Goal: Communication & Community: Answer question/provide support

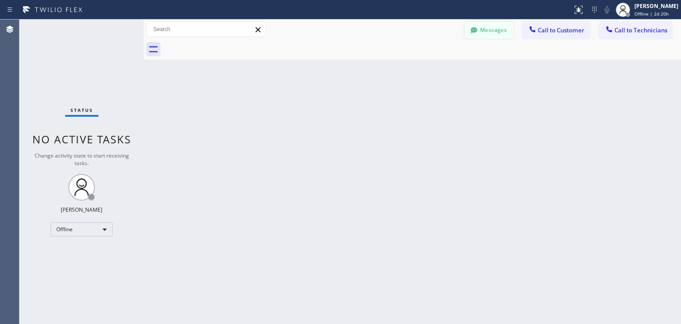
click at [491, 36] on button "Messages" at bounding box center [489, 30] width 49 height 17
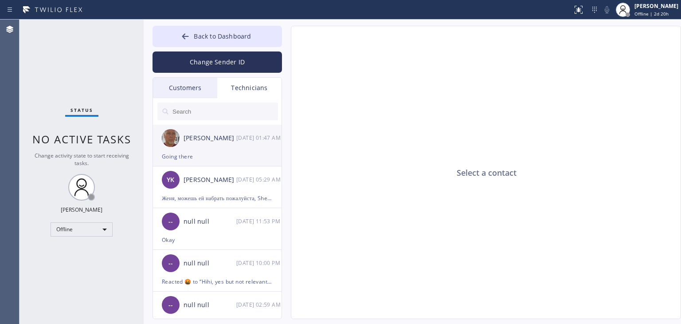
click at [219, 148] on div "[PERSON_NAME] [DATE] 01:47 AM" at bounding box center [217, 138] width 129 height 27
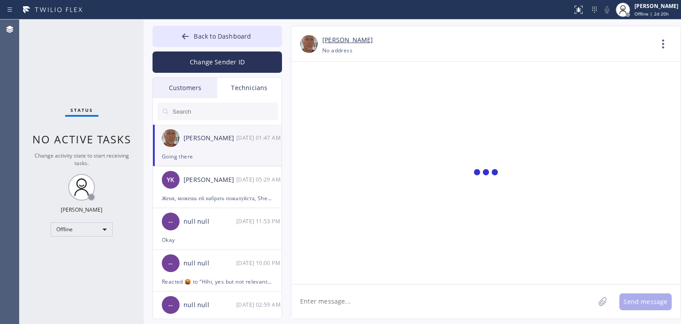
click at [407, 307] on textarea at bounding box center [442, 301] width 303 height 34
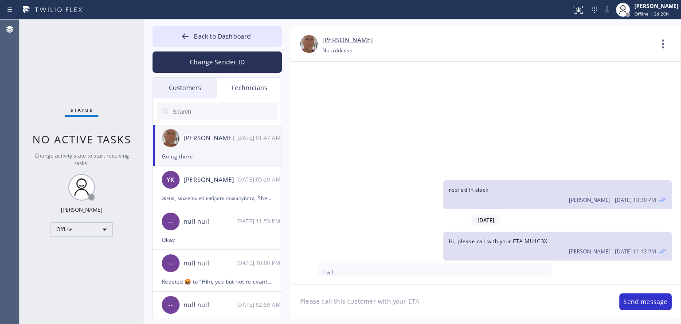
paste textarea "JPPPS5"
type textarea "Please call this customer with your ETA JPPPS5"
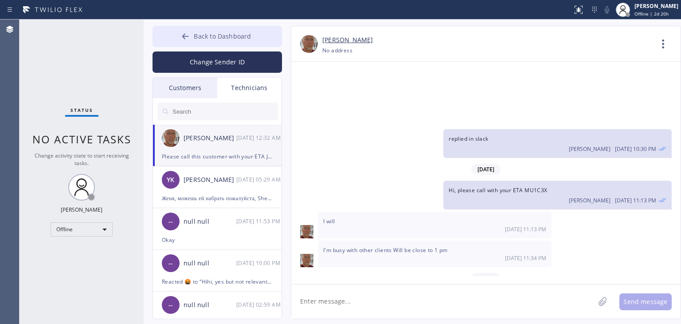
click at [215, 28] on button "Back to Dashboard" at bounding box center [217, 36] width 129 height 21
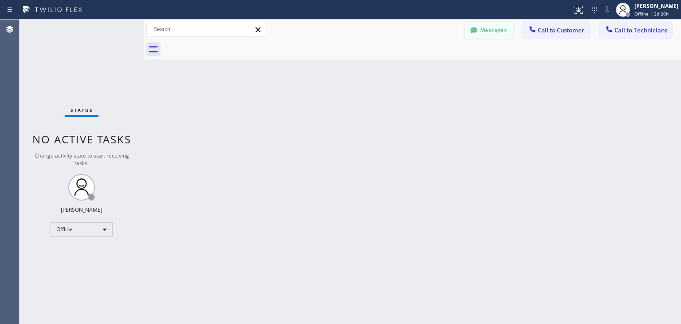
click at [499, 23] on button "Messages" at bounding box center [489, 30] width 49 height 17
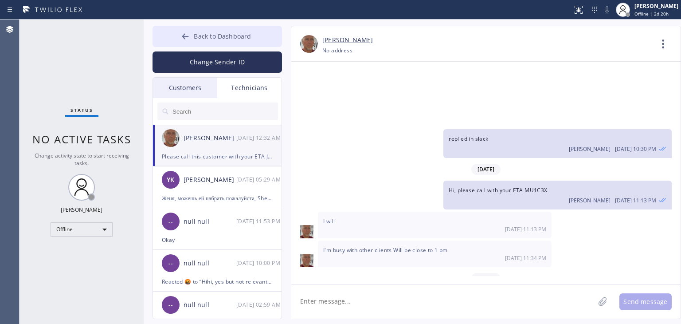
click at [230, 43] on button "Back to Dashboard" at bounding box center [217, 36] width 129 height 21
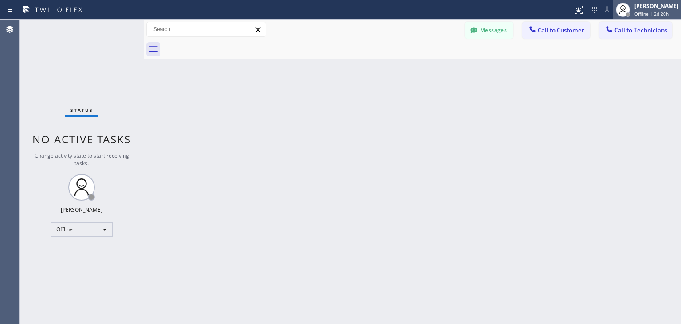
click at [655, 16] on span "Offline | 2d 20h" at bounding box center [651, 14] width 34 height 6
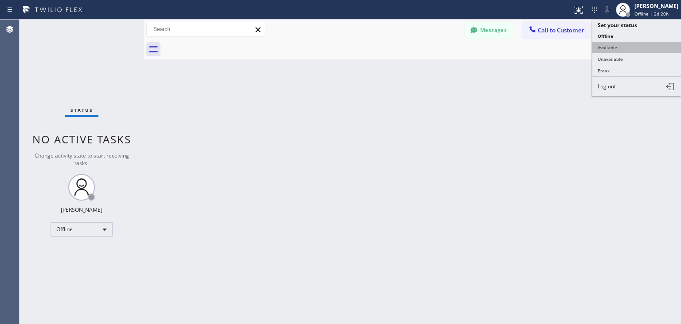
click at [644, 42] on button "Available" at bounding box center [636, 48] width 89 height 12
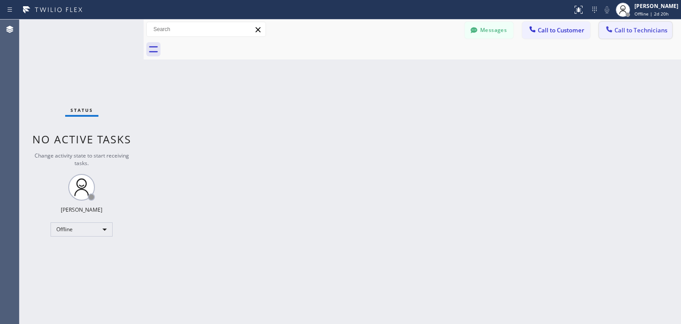
click at [651, 34] on span "Call to Technicians" at bounding box center [641, 30] width 53 height 8
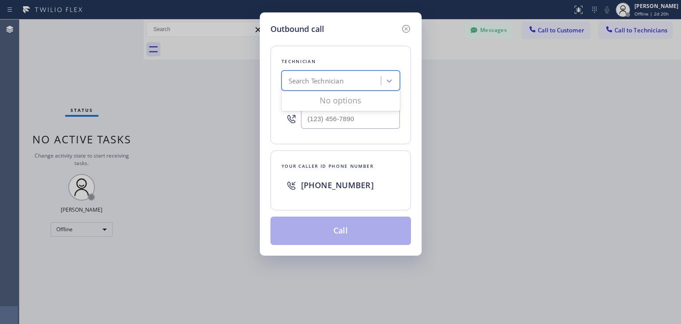
click at [342, 80] on div "Search Technician" at bounding box center [316, 81] width 55 height 10
type input "[PERSON_NAME]"
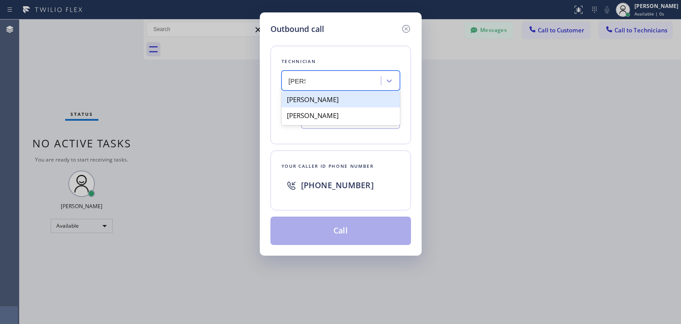
click at [333, 102] on div "[PERSON_NAME]" at bounding box center [341, 99] width 118 height 16
type input "[PHONE_NUMBER]"
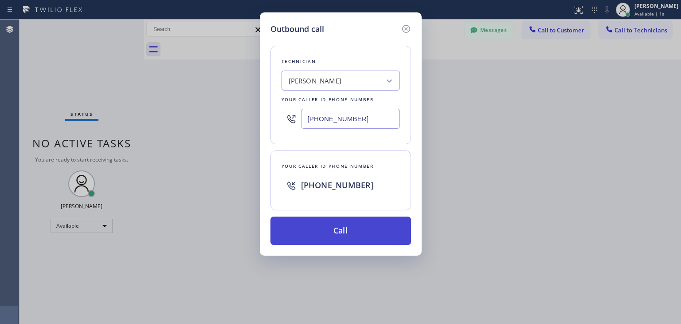
click at [333, 220] on button "Call" at bounding box center [340, 230] width 141 height 28
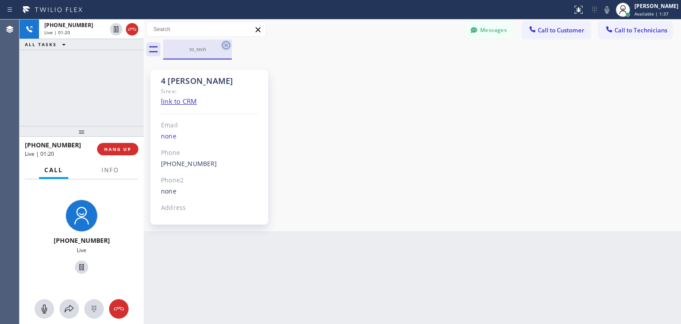
click at [227, 45] on icon at bounding box center [226, 45] width 8 height 8
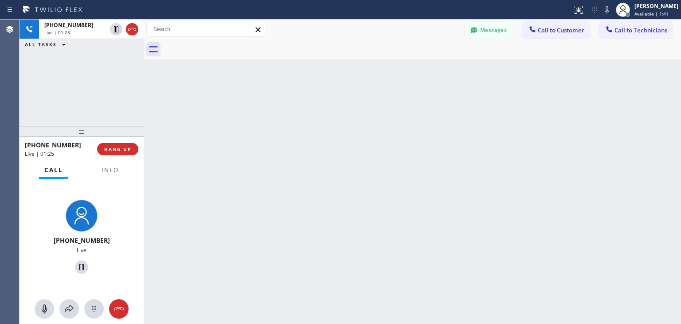
click at [258, 29] on icon at bounding box center [257, 29] width 5 height 5
click at [482, 30] on button "Messages" at bounding box center [489, 30] width 49 height 17
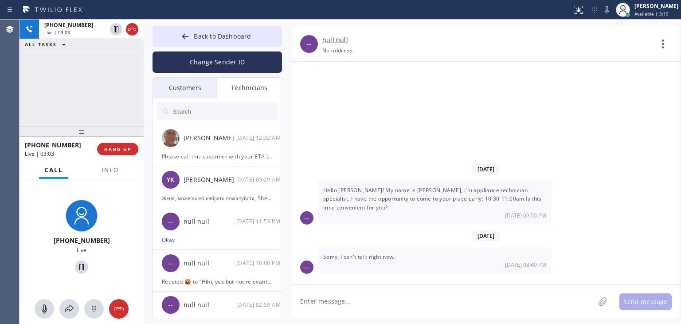
click at [213, 109] on input "text" at bounding box center [225, 111] width 106 height 18
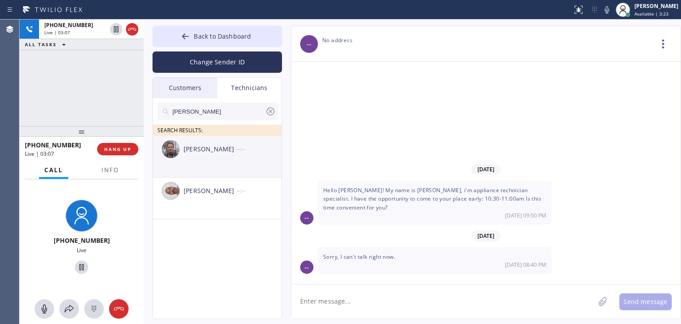
type input "[PERSON_NAME]"
click at [203, 153] on div "[PERSON_NAME]" at bounding box center [210, 149] width 53 height 10
click at [338, 300] on textarea at bounding box center [442, 301] width 303 height 34
type textarea "/"
type textarea "."
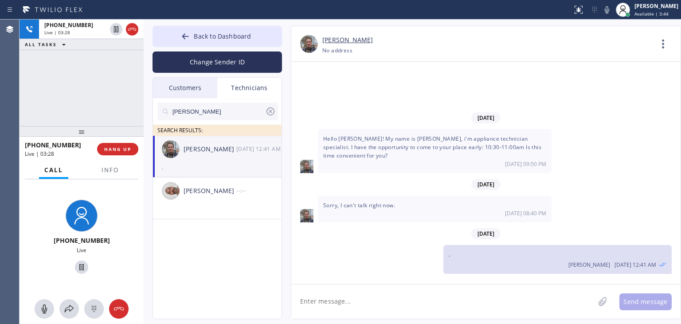
click at [362, 304] on textarea at bounding box center [442, 301] width 303 height 34
click at [112, 146] on span "HANG UP" at bounding box center [117, 149] width 27 height 6
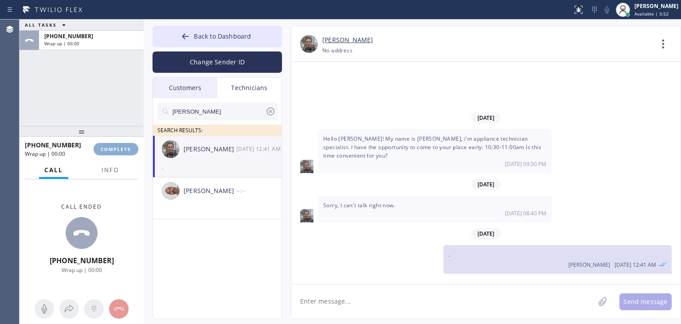
click at [112, 146] on span "COMPLETE" at bounding box center [116, 149] width 31 height 6
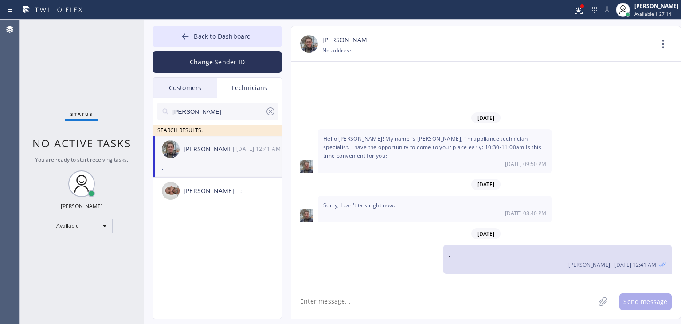
click at [364, 297] on textarea at bounding box center [442, 301] width 303 height 34
type textarea "i"
type textarea "I've sent you the temporary password for your email"
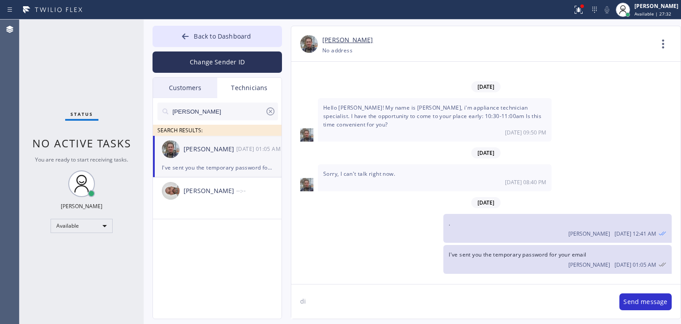
type textarea "d"
type textarea "have you logged in?"
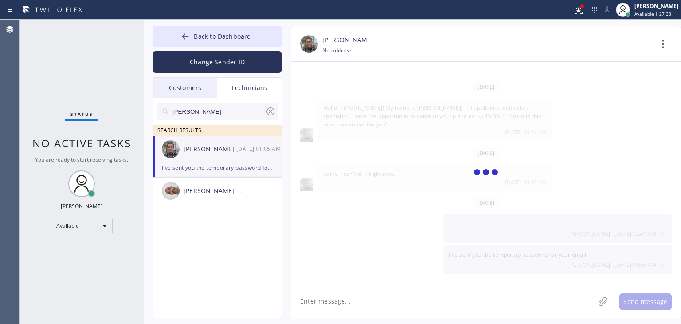
scroll to position [12, 0]
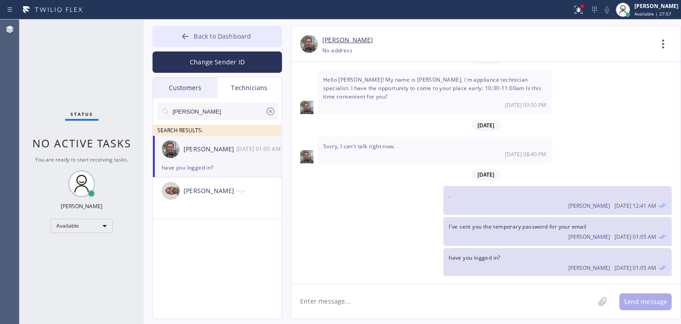
click at [258, 38] on button "Back to Dashboard" at bounding box center [217, 36] width 129 height 21
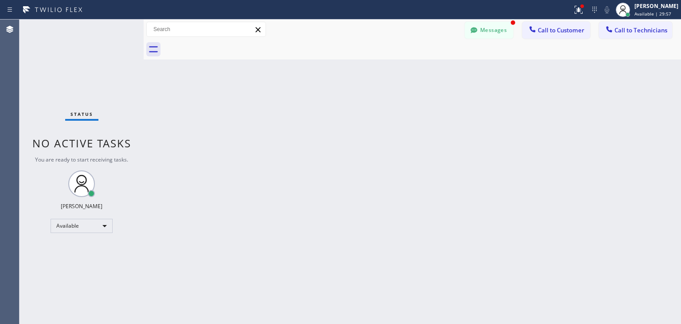
scroll to position [40, 0]
click at [505, 29] on button "Messages" at bounding box center [489, 30] width 49 height 17
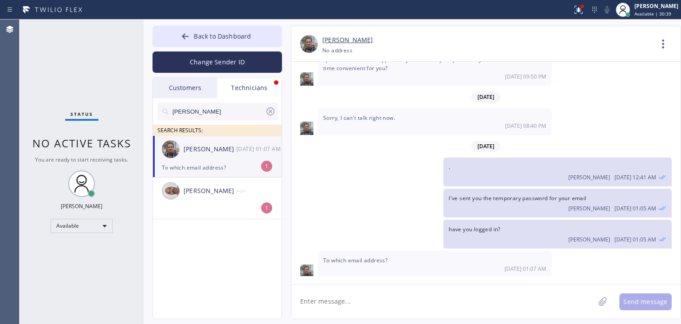
click at [225, 145] on div "[PERSON_NAME]" at bounding box center [210, 149] width 53 height 10
click at [337, 291] on textarea at bounding box center [442, 301] width 303 height 34
click at [225, 37] on span "Back to Dashboard" at bounding box center [222, 36] width 57 height 8
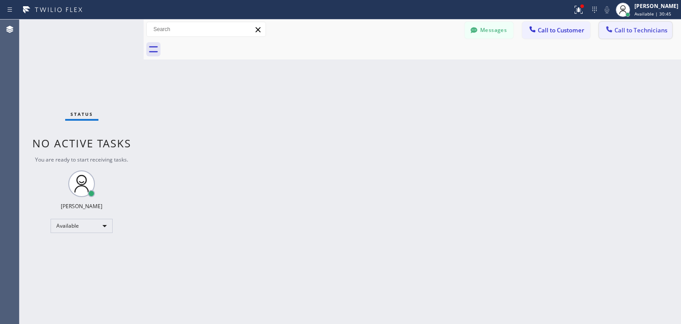
click at [607, 23] on button "Call to Technicians" at bounding box center [635, 30] width 73 height 17
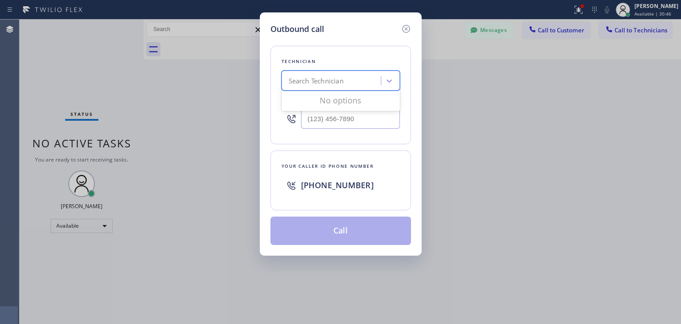
click at [337, 83] on div "Search Technician" at bounding box center [316, 81] width 55 height 10
type input "[PERSON_NAME]"
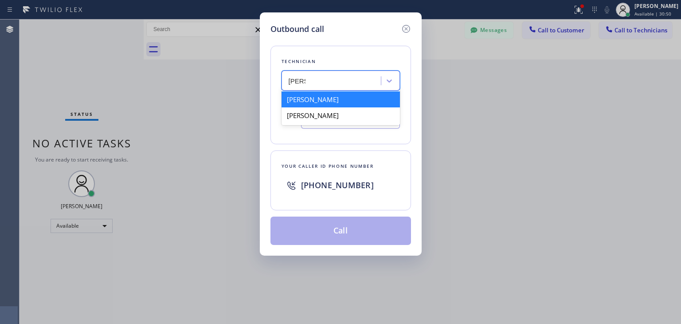
click at [333, 102] on div "[PERSON_NAME]" at bounding box center [341, 99] width 118 height 16
type input "[PHONE_NUMBER]"
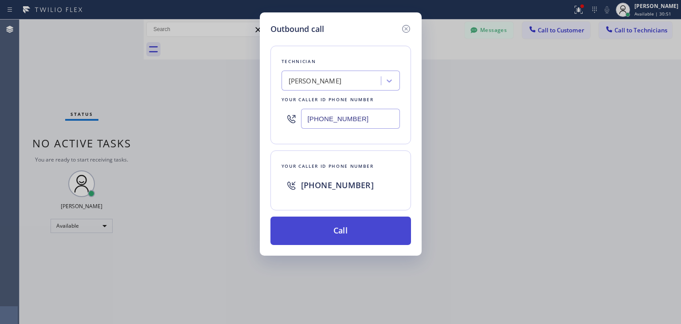
click at [353, 227] on button "Call" at bounding box center [340, 230] width 141 height 28
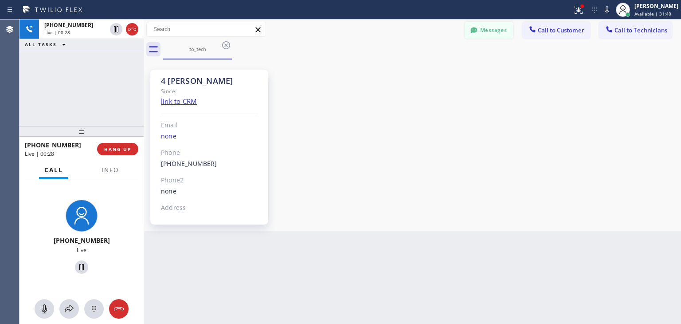
click at [497, 28] on button "Messages" at bounding box center [489, 30] width 49 height 17
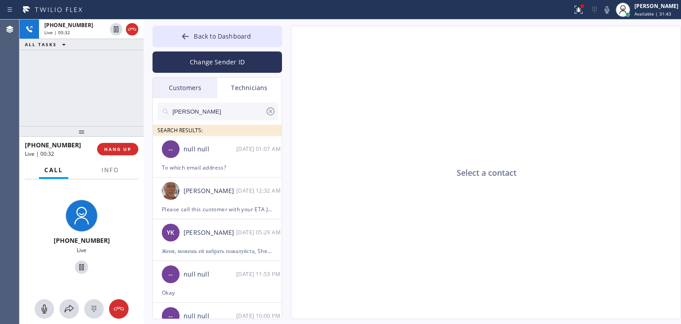
click at [221, 112] on input "[PERSON_NAME]" at bounding box center [219, 111] width 94 height 18
click at [205, 153] on div "null null" at bounding box center [210, 149] width 53 height 10
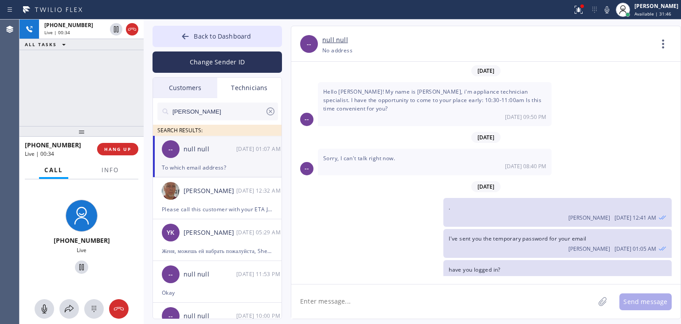
click at [399, 308] on textarea at bounding box center [442, 301] width 303 height 34
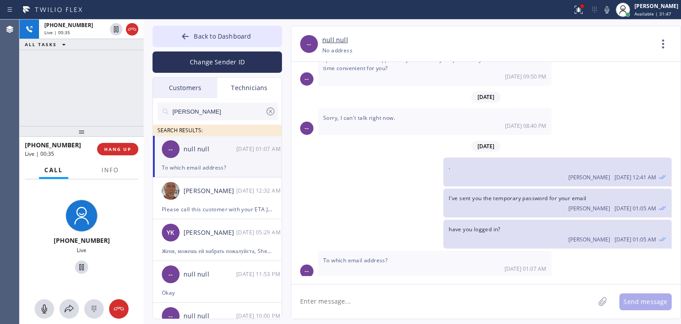
paste textarea "MAg693WHgXH*9jB<"
type textarea "MAg693WHgXH*9jB<"
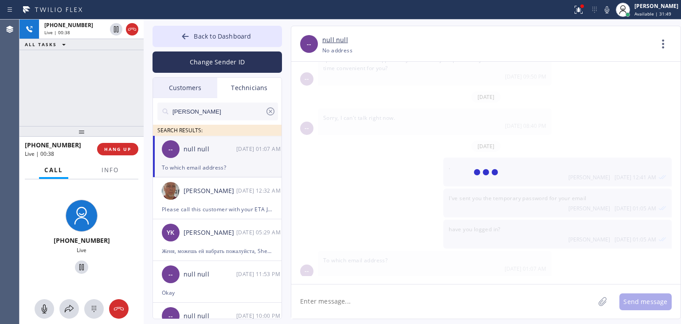
scroll to position [71, 0]
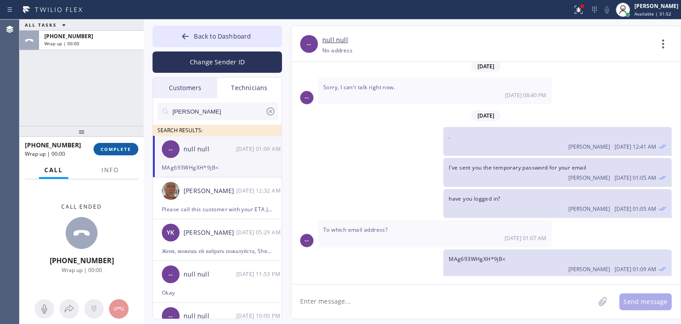
click at [120, 147] on span "COMPLETE" at bounding box center [116, 149] width 31 height 6
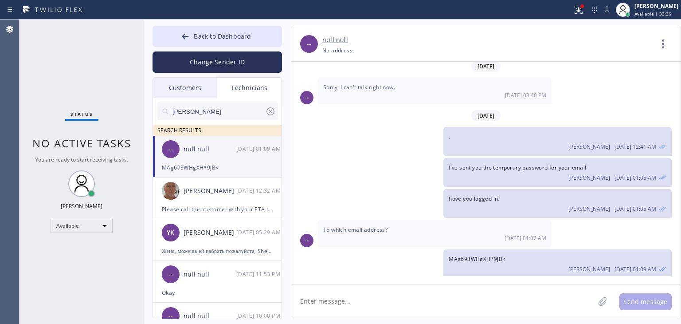
click at [459, 303] on textarea at bounding box center [442, 301] width 303 height 34
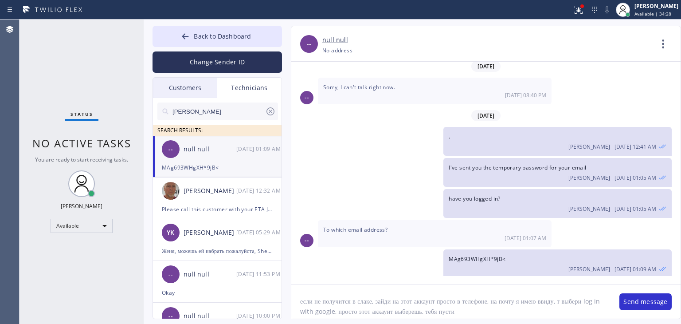
type textarea "если не получится в слаке, зайди на этот аккаунт просто в телефоне, на почту я …"
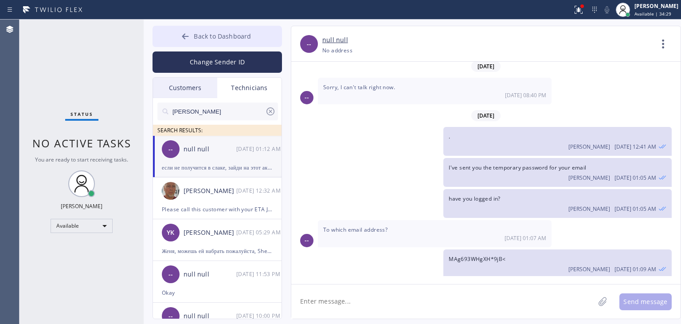
scroll to position [119, 0]
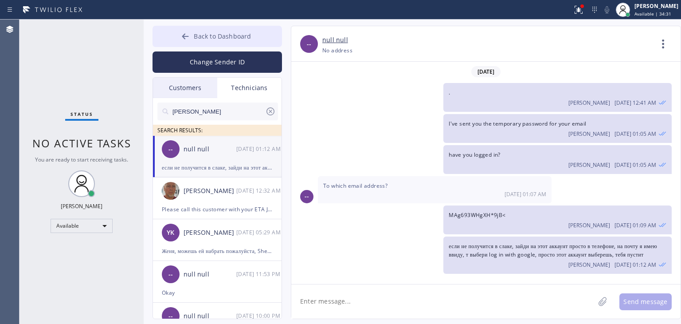
click at [243, 39] on span "Back to Dashboard" at bounding box center [222, 36] width 57 height 8
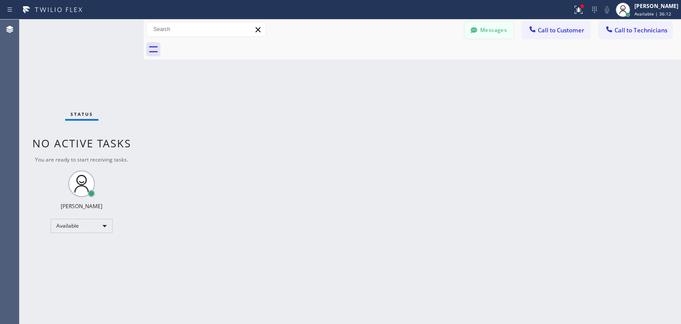
click at [493, 38] on button "Messages" at bounding box center [489, 30] width 49 height 17
